Goal: Transaction & Acquisition: Book appointment/travel/reservation

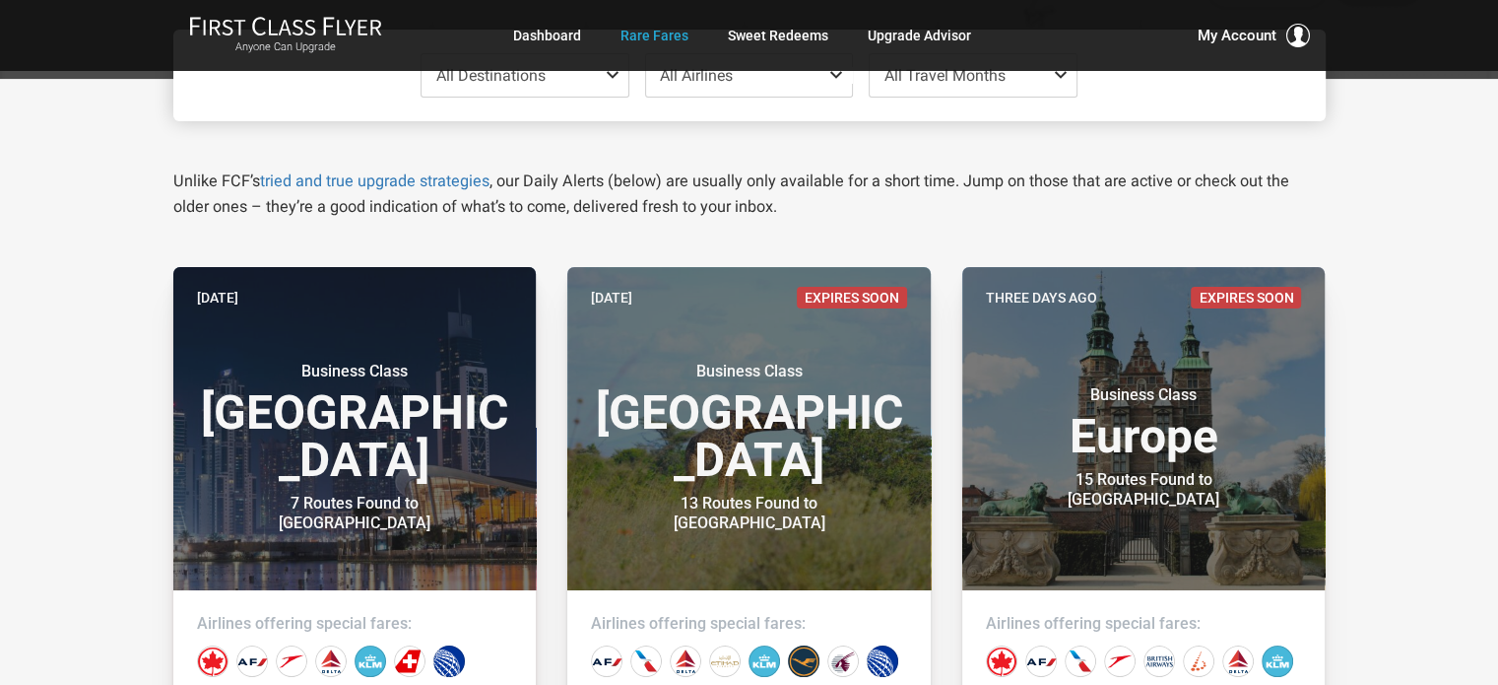
scroll to position [260, 0]
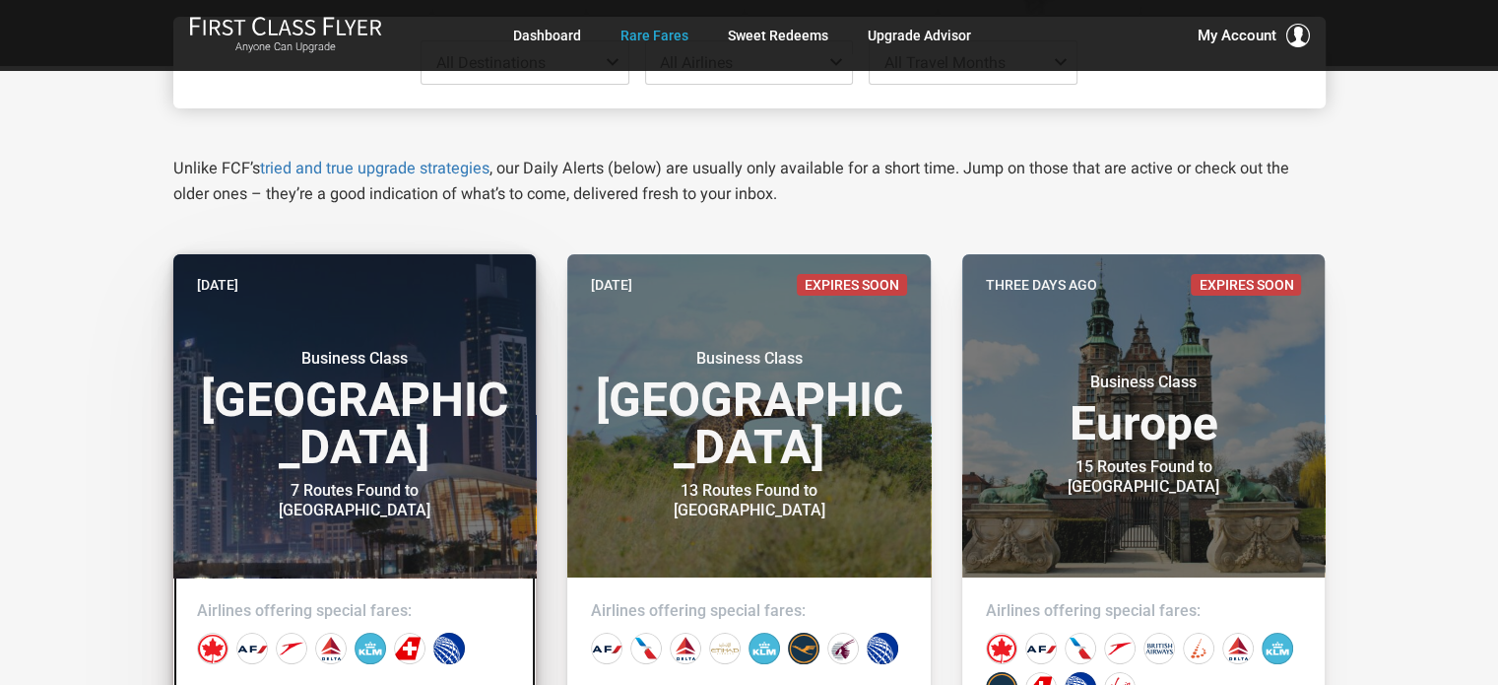
click at [394, 432] on h3 "Business Class Middle East" at bounding box center [355, 410] width 316 height 122
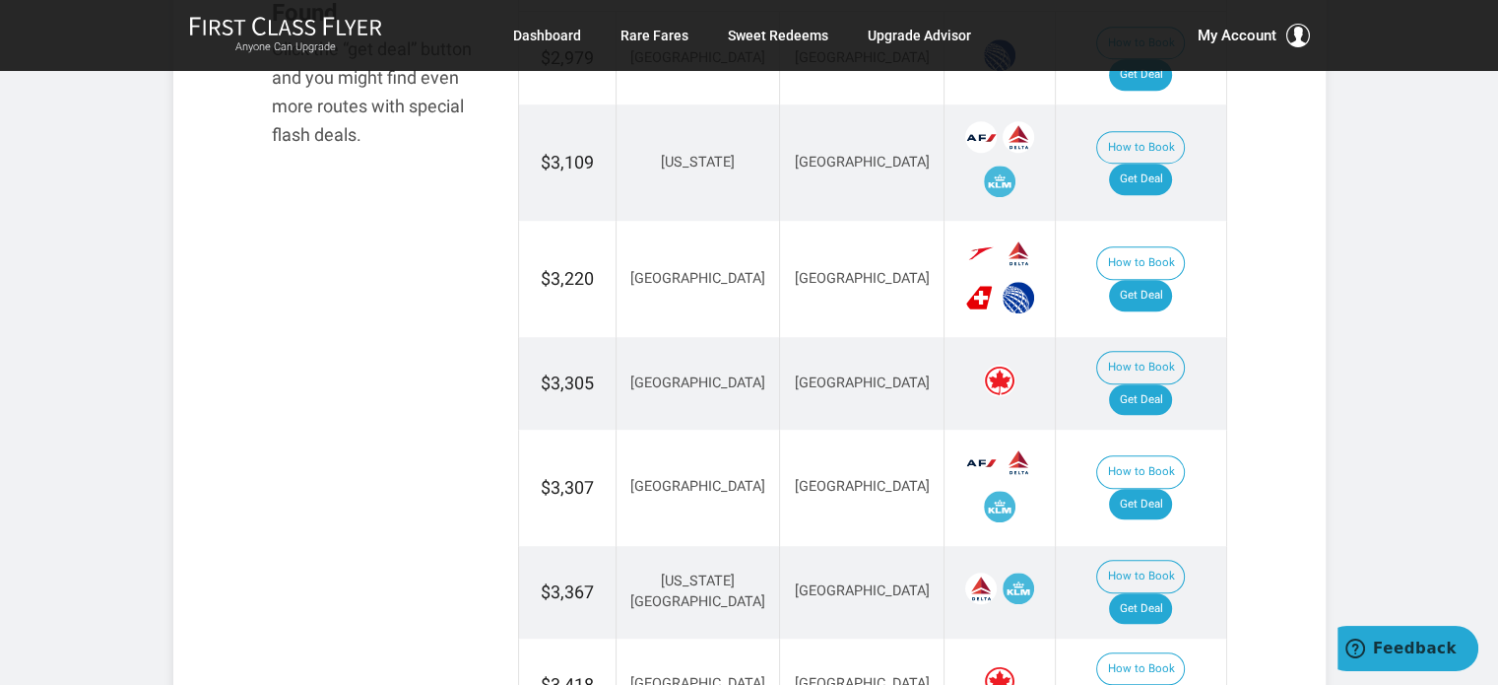
scroll to position [1290, 0]
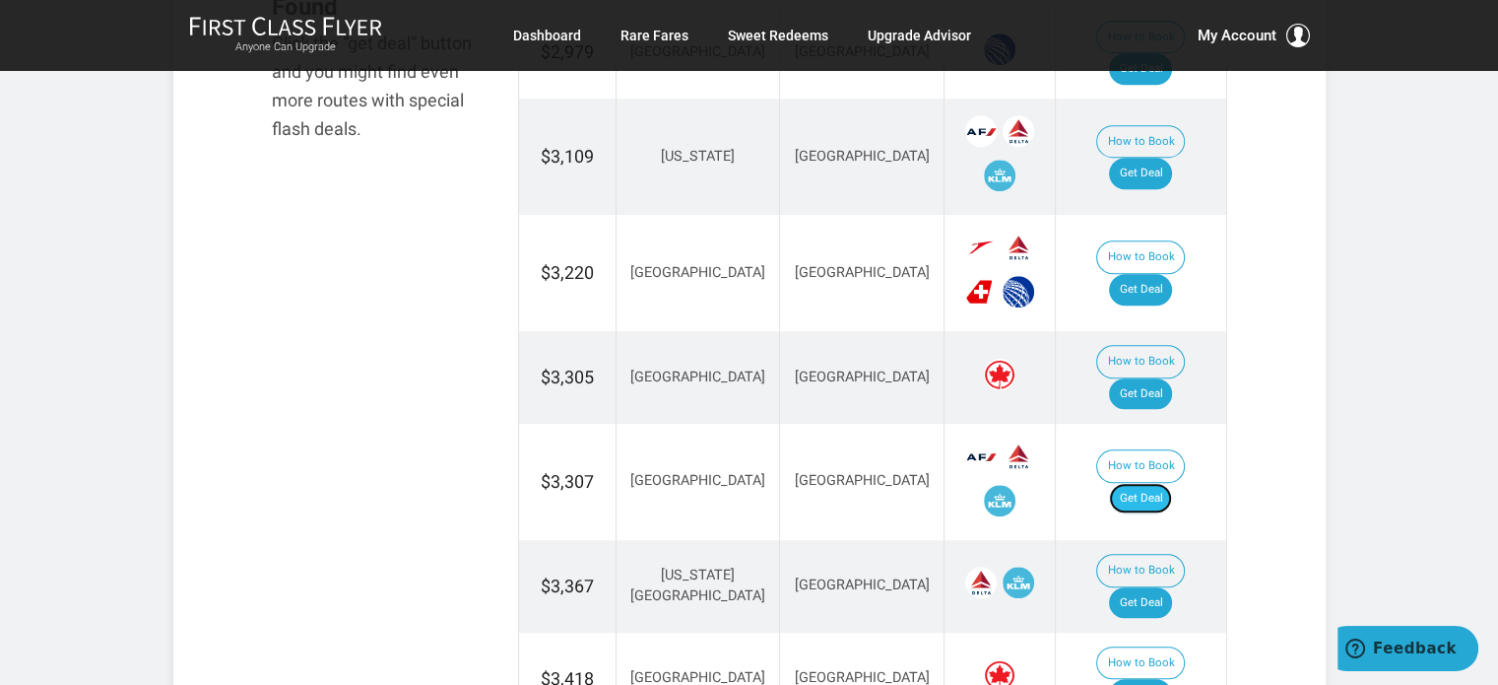
click at [1168, 483] on link "Get Deal" at bounding box center [1140, 499] width 63 height 32
